Goal: Information Seeking & Learning: Learn about a topic

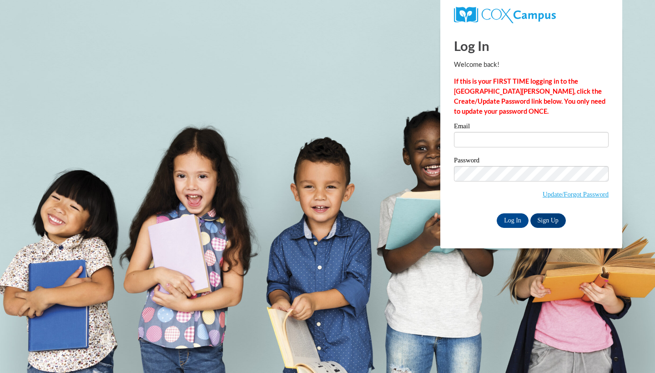
click at [471, 139] on input "Email" at bounding box center [531, 139] width 155 height 15
type input "[PERSON_NAME][EMAIL_ADDRESS][PERSON_NAME][DOMAIN_NAME]"
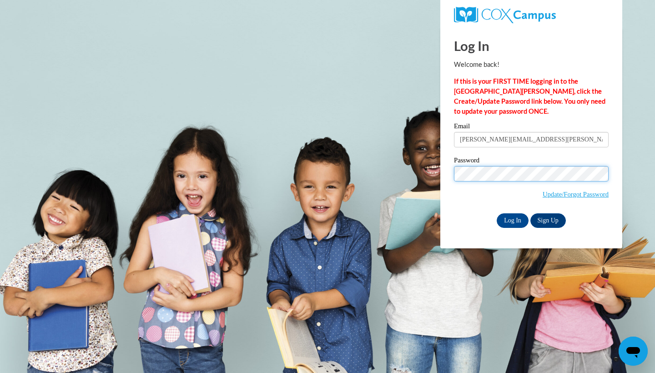
click at [512, 219] on input "Log In" at bounding box center [513, 220] width 32 height 15
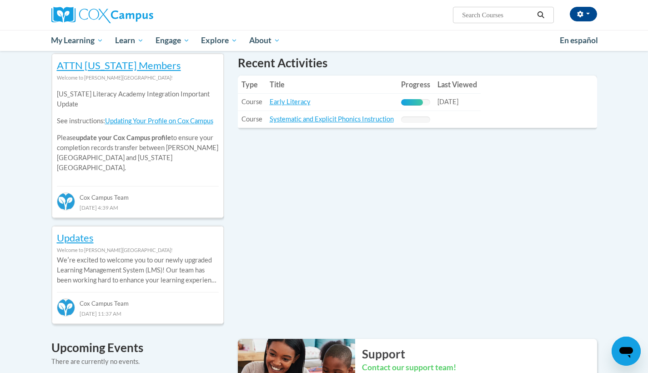
scroll to position [302, 0]
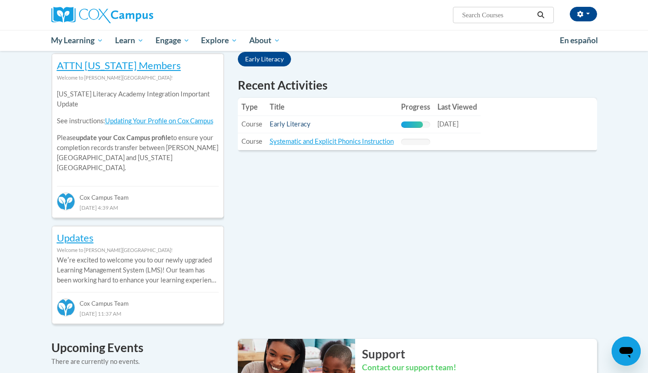
click at [300, 123] on link "Early Literacy" at bounding box center [290, 124] width 41 height 8
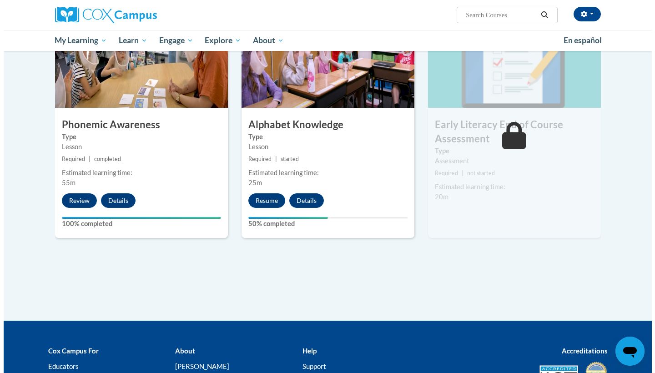
scroll to position [474, 0]
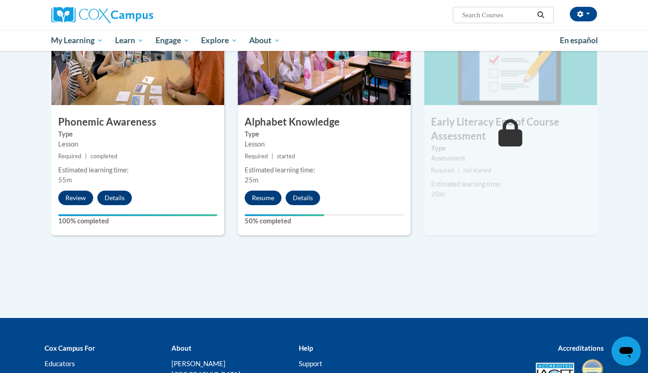
click at [262, 197] on button "Resume" at bounding box center [263, 198] width 37 height 15
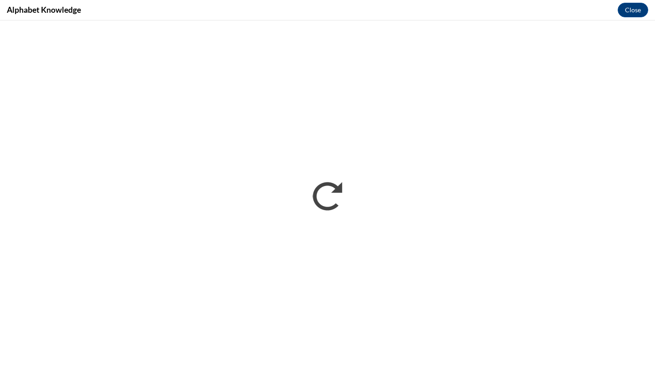
scroll to position [0, 0]
